Goal: Find specific page/section: Find specific page/section

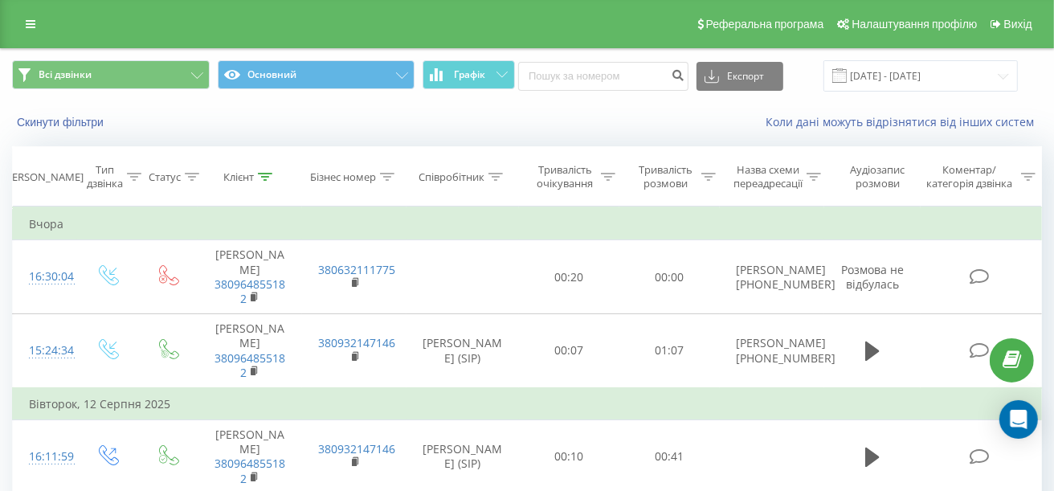
click at [482, 177] on div "Співробітник" at bounding box center [451, 177] width 66 height 14
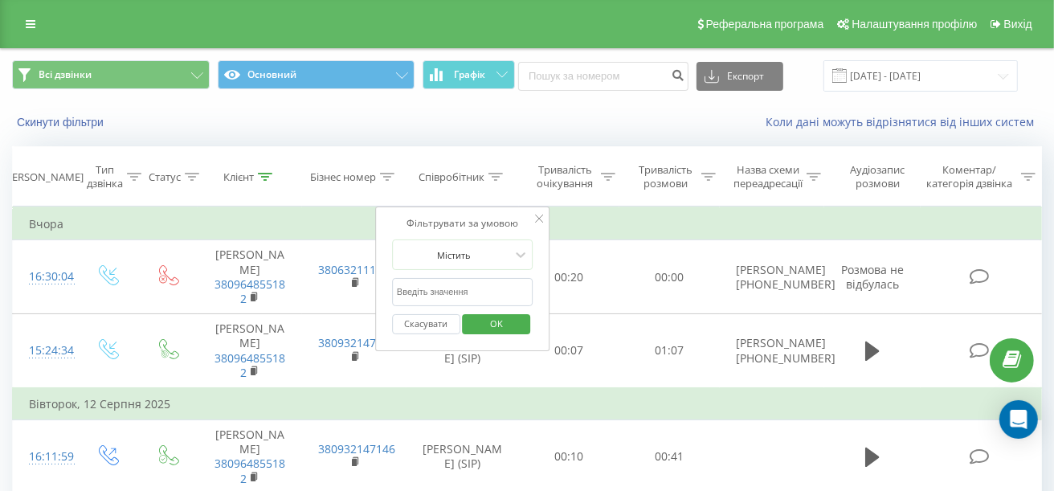
click at [462, 280] on input "text" at bounding box center [462, 292] width 141 height 28
type input "гриш"
click at [512, 323] on span "OK" at bounding box center [496, 323] width 45 height 25
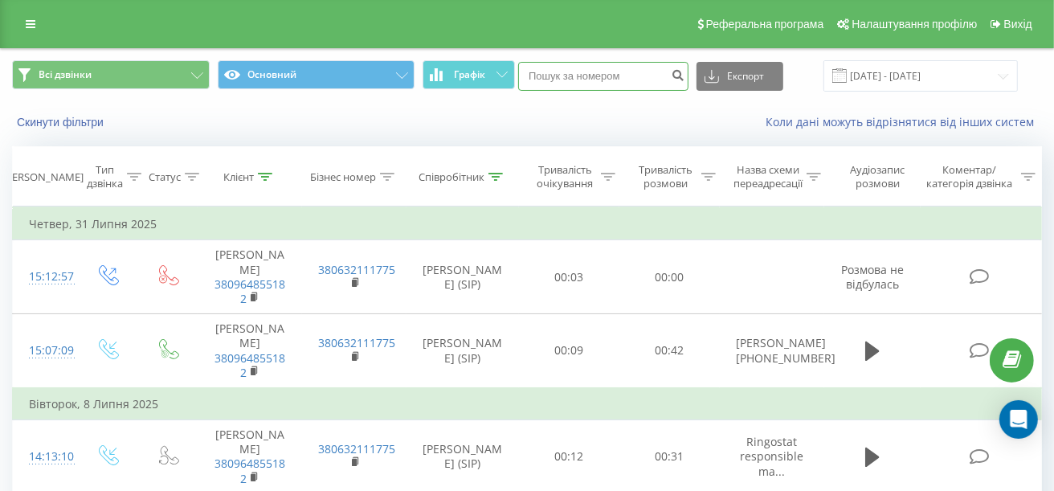
click at [603, 72] on input at bounding box center [603, 76] width 170 height 29
click at [684, 71] on icon "submit" at bounding box center [678, 73] width 14 height 10
click at [667, 62] on button "submit" at bounding box center [678, 76] width 22 height 29
click at [916, 73] on input "[DATE] - [DATE]" at bounding box center [920, 75] width 194 height 31
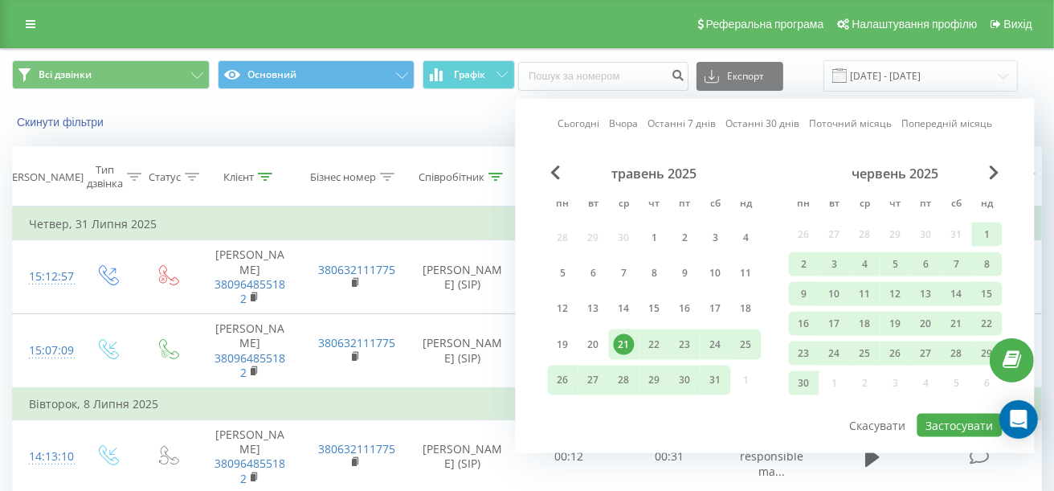
click at [581, 118] on link "Сьогодні" at bounding box center [578, 123] width 42 height 15
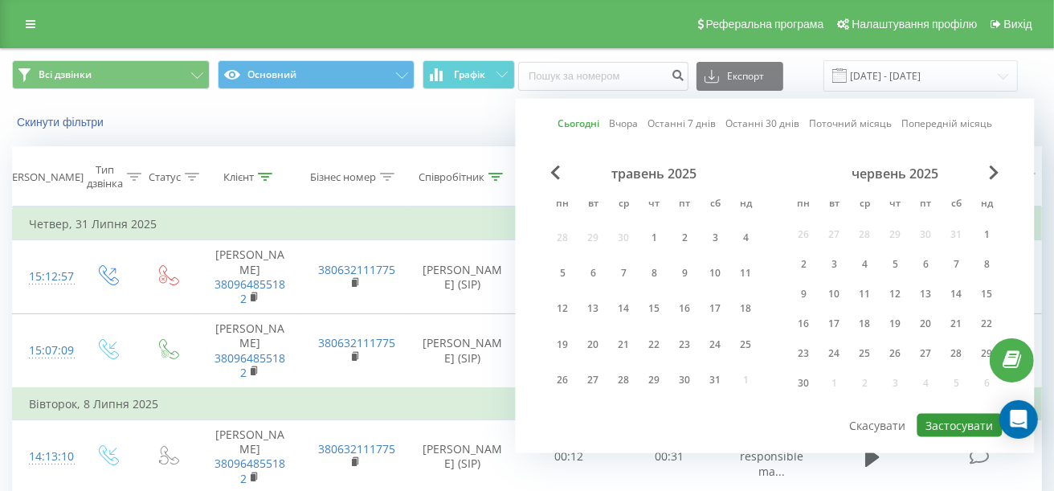
click at [959, 417] on button "Застосувати" at bounding box center [959, 425] width 85 height 23
type input "[DATE] - [DATE]"
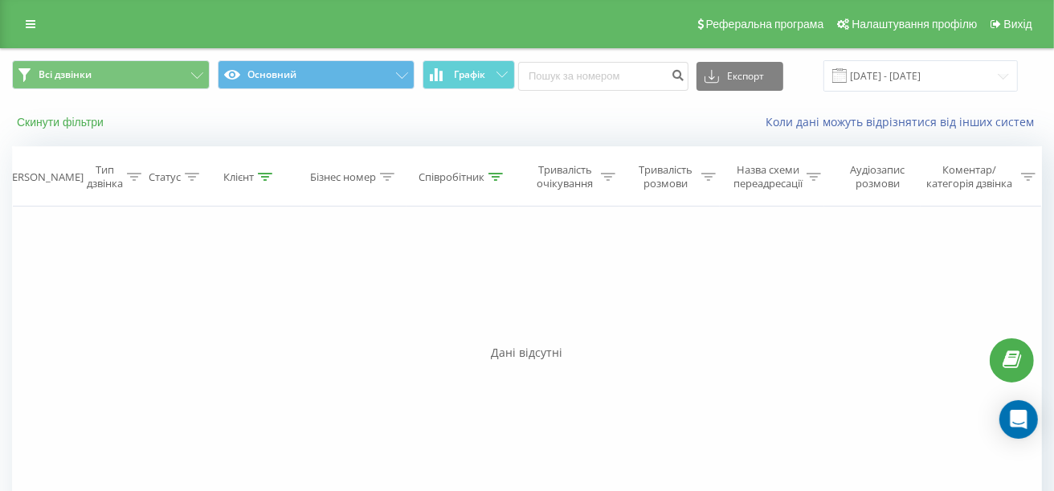
click at [78, 121] on button "Скинути фільтри" at bounding box center [62, 122] width 100 height 14
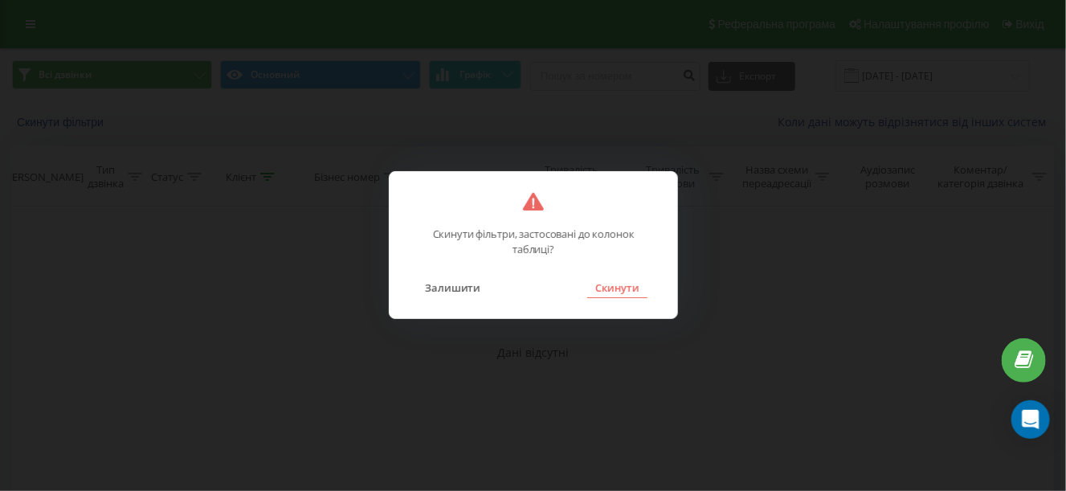
click at [606, 290] on button "Скинути" at bounding box center [617, 287] width 60 height 21
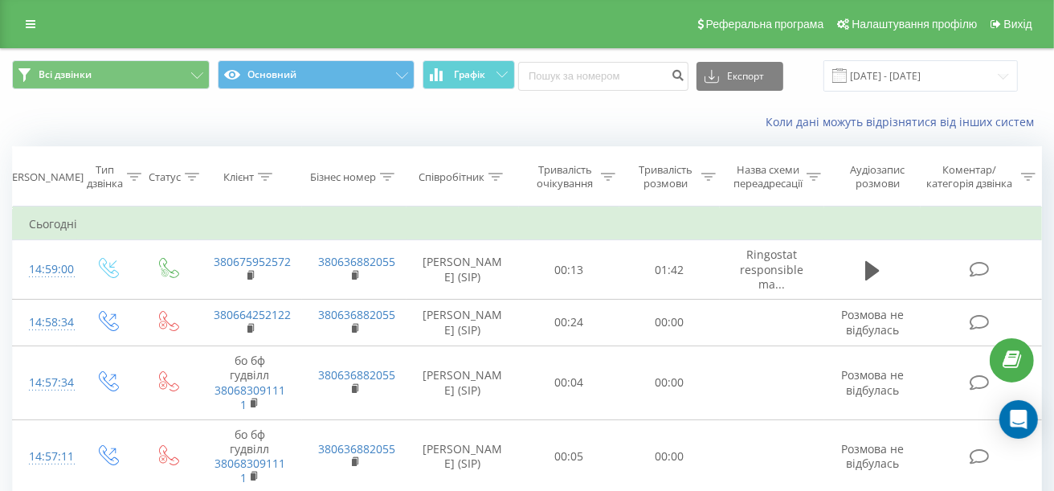
drag, startPoint x: 432, startPoint y: 165, endPoint x: 476, endPoint y: 183, distance: 47.6
click at [435, 166] on th "Співробітник" at bounding box center [462, 176] width 112 height 59
click at [474, 175] on div "Співробітник" at bounding box center [451, 177] width 66 height 14
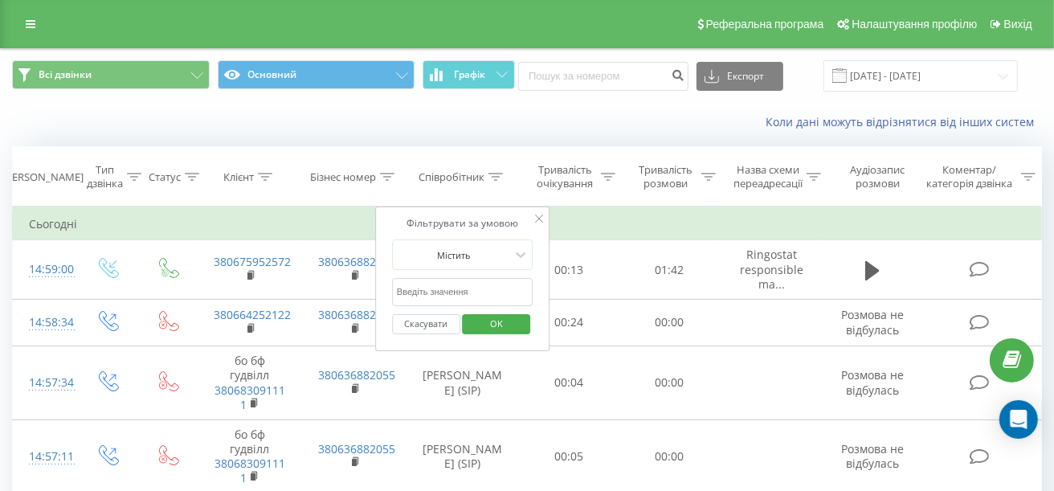
click at [505, 296] on input "text" at bounding box center [462, 292] width 141 height 28
type input "гриш"
click at [398, 343] on div "Фільтрувати за умовою Містить гриш Скасувати OK" at bounding box center [462, 278] width 175 height 145
click at [484, 328] on span "OK" at bounding box center [496, 323] width 45 height 25
